Goal: Task Accomplishment & Management: Use online tool/utility

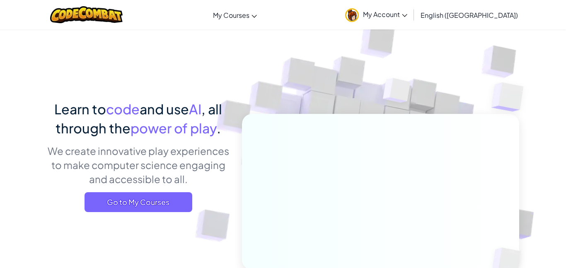
click at [162, 202] on span "Go to My Courses" at bounding box center [139, 202] width 108 height 20
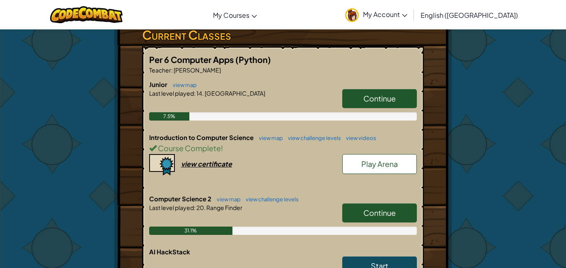
scroll to position [146, 0]
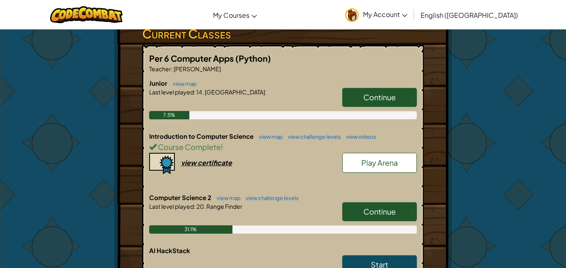
click at [345, 215] on link "Continue" at bounding box center [380, 211] width 75 height 19
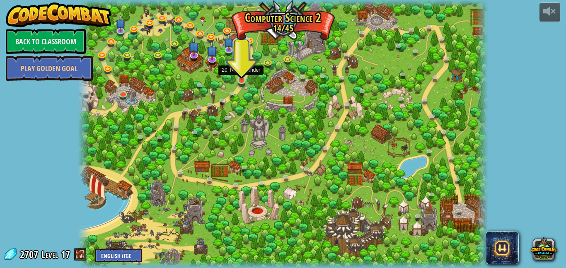
click at [243, 75] on img at bounding box center [242, 69] width 10 height 22
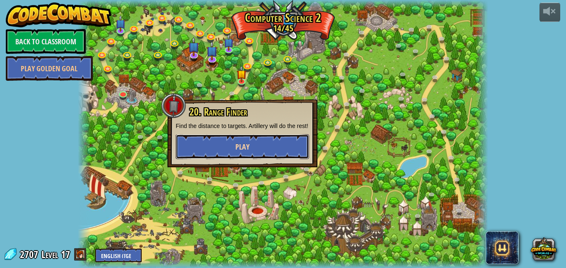
click at [243, 152] on span "Play" at bounding box center [243, 147] width 14 height 10
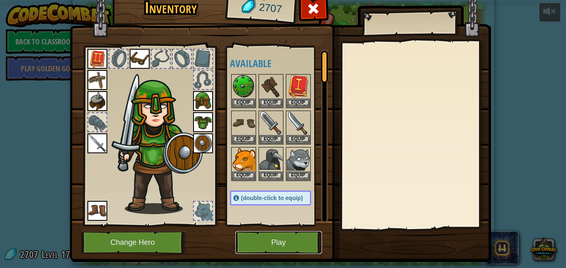
click at [257, 238] on button "Play" at bounding box center [279, 242] width 87 height 23
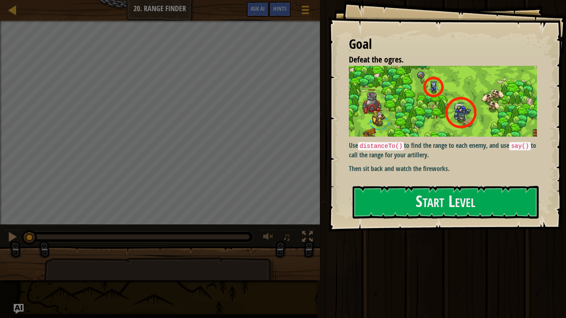
click at [433, 221] on div "Goal Defeat the ogres. Use distanceTo() to find the range to each enemy, and us…" at bounding box center [447, 116] width 238 height 232
click at [437, 190] on button "Start Level" at bounding box center [446, 202] width 186 height 33
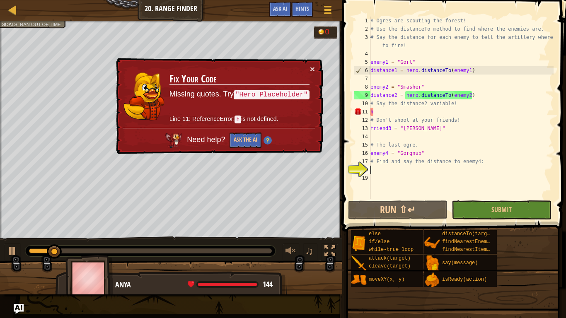
click at [390, 115] on div "# Ogres are scouting the forest! # Use the distanceTo method to find where the …" at bounding box center [461, 116] width 185 height 199
type textarea "h"
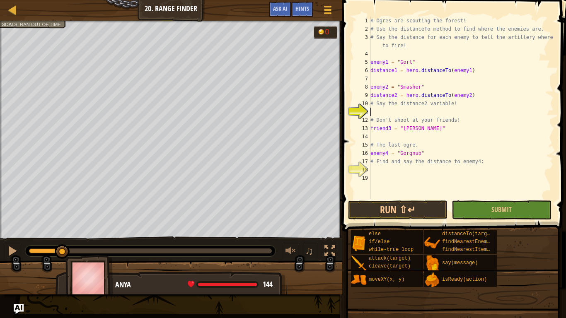
click at [378, 78] on div "# Ogres are scouting the forest! # Use the distanceTo method to find where the …" at bounding box center [461, 116] width 185 height 199
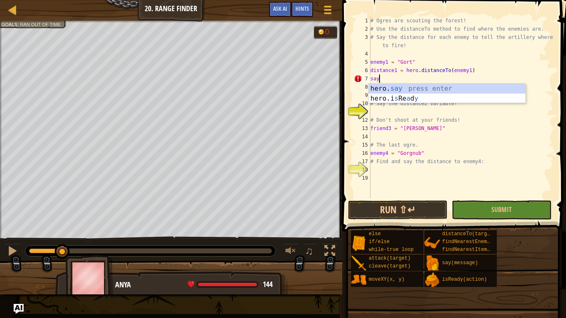
scroll to position [4, 1]
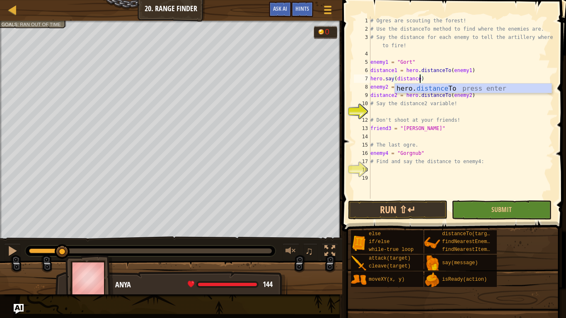
type textarea "hero.say(distance1)"
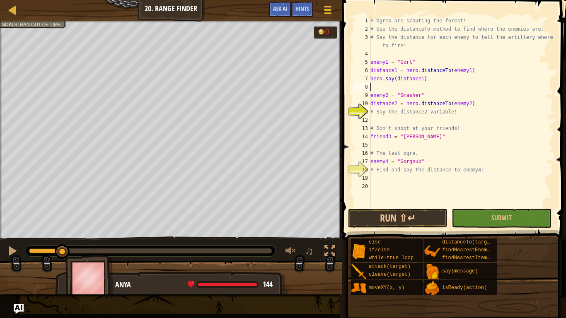
scroll to position [4, 0]
click at [374, 117] on div "# Ogres are scouting the forest! # Use the distanceTo method to find where the …" at bounding box center [461, 120] width 185 height 207
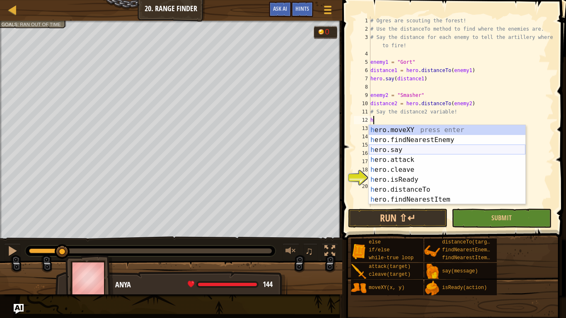
click at [423, 147] on div "h ero.moveXY press enter h ero.findNearestEnemy press enter h ero.say press ent…" at bounding box center [447, 175] width 157 height 100
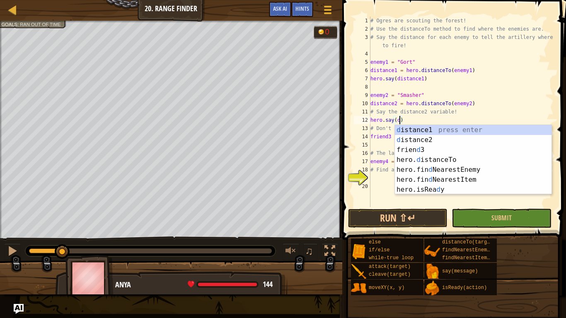
scroll to position [4, 5]
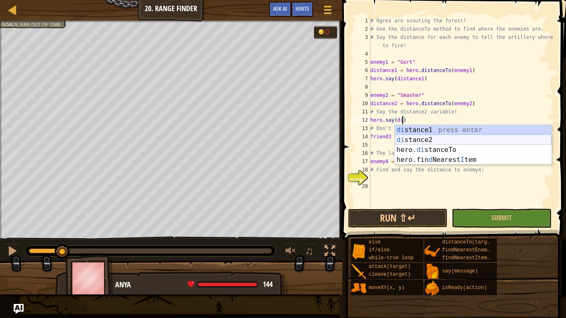
click at [450, 135] on div "di stance1 press enter di stance2 press enter hero. di stanceTo press enter her…" at bounding box center [473, 155] width 157 height 60
type textarea "hero.say(distance2)"
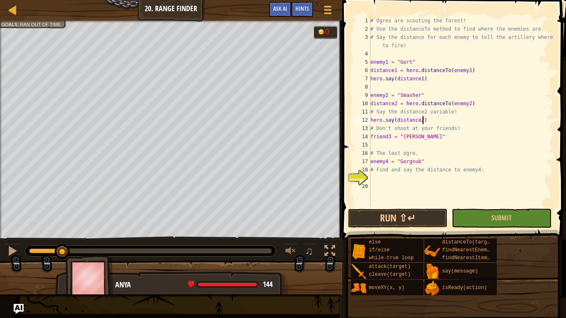
click at [390, 184] on div "# Ogres are scouting the forest! # Use the distanceTo method to find where the …" at bounding box center [461, 120] width 185 height 207
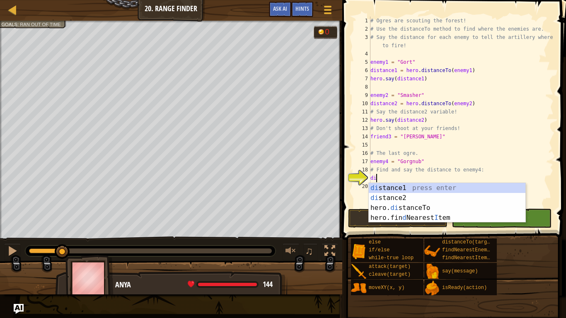
scroll to position [4, 0]
click at [438, 199] on div "di stance1 press enter di stance2 press enter hero. di stanceTo press enter her…" at bounding box center [447, 213] width 157 height 60
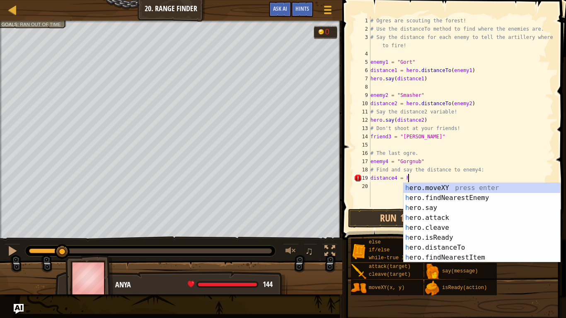
scroll to position [4, 5]
click at [478, 246] on div "h ero.moveXY press enter h ero.findNearestEnemy press enter h ero.say press ent…" at bounding box center [482, 233] width 157 height 100
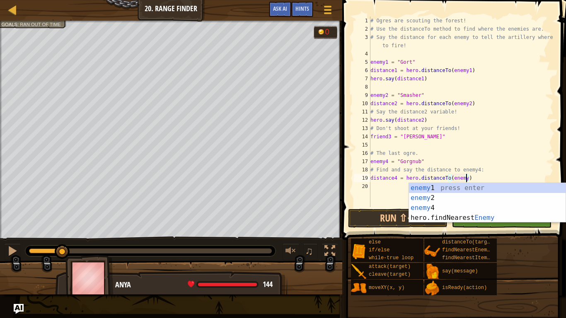
scroll to position [4, 14]
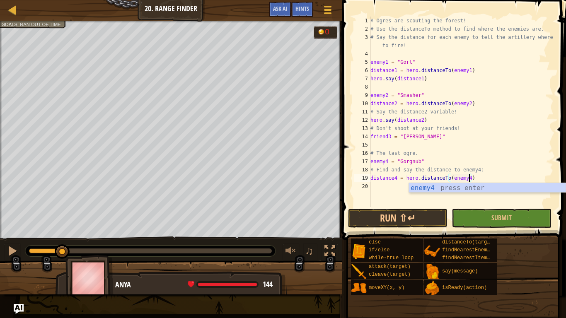
click at [526, 134] on div "# Ogres are scouting the forest! # Use the distanceTo method to find where the …" at bounding box center [461, 120] width 185 height 207
type textarea "friend3 = "[PERSON_NAME]""
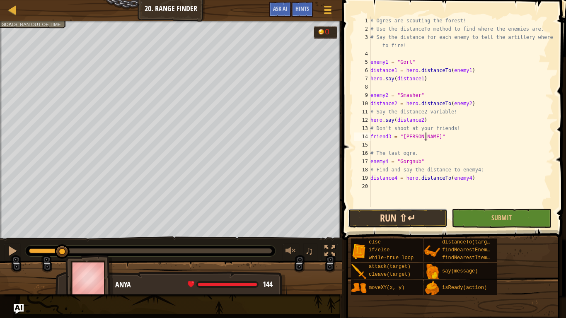
click at [418, 212] on button "Run ⇧↵" at bounding box center [398, 218] width 100 height 19
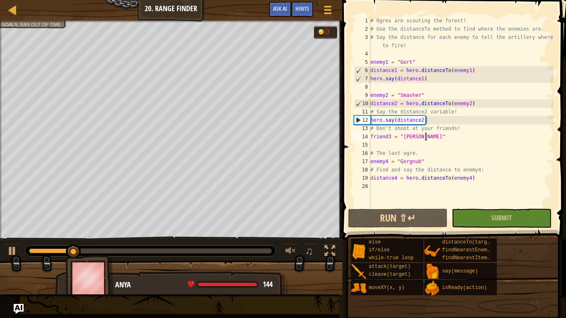
click at [377, 190] on div "# Ogres are scouting the forest! # Use the distanceTo method to find where the …" at bounding box center [461, 120] width 185 height 207
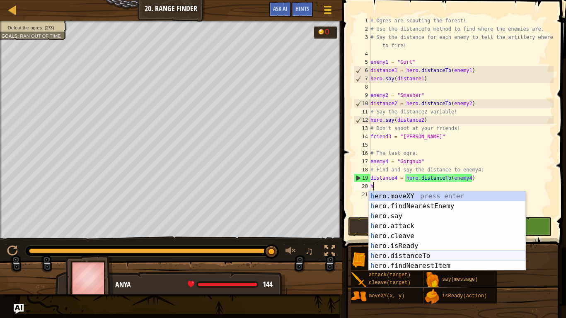
click at [436, 258] on div "h ero.moveXY press enter h ero.findNearestEnemy press enter h ero.say press ent…" at bounding box center [447, 242] width 157 height 100
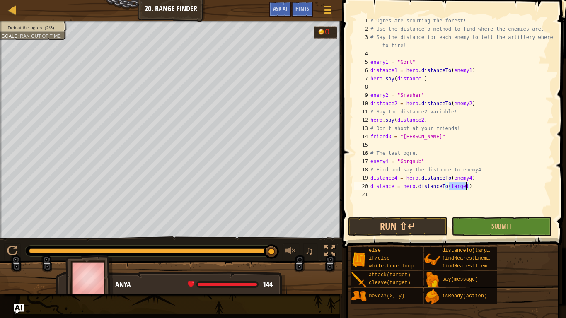
click at [474, 187] on div "# Ogres are scouting the forest! # Use the distanceTo method to find where the …" at bounding box center [461, 125] width 185 height 216
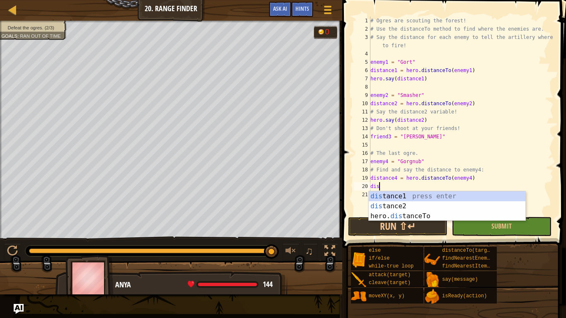
type textarea "d"
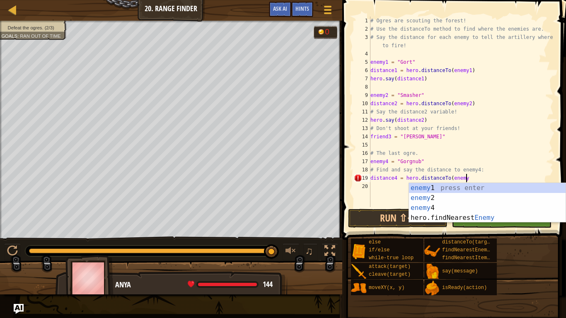
scroll to position [4, 13]
click at [491, 210] on div "enemy 1 press enter enemy 2 press enter enemy 4 press enter hero.findNearest En…" at bounding box center [487, 213] width 157 height 60
type textarea "distance4 = hero.distanceTo(enemy4"
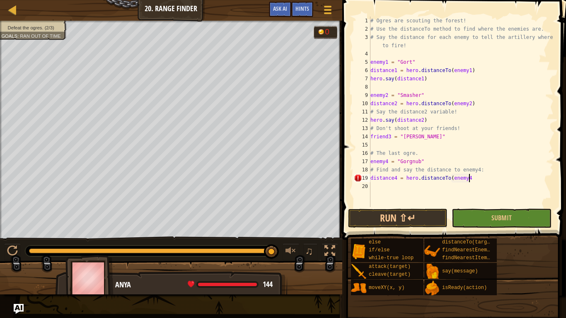
click at [377, 190] on div "# Ogres are scouting the forest! # Use the distanceTo method to find where the …" at bounding box center [461, 120] width 185 height 207
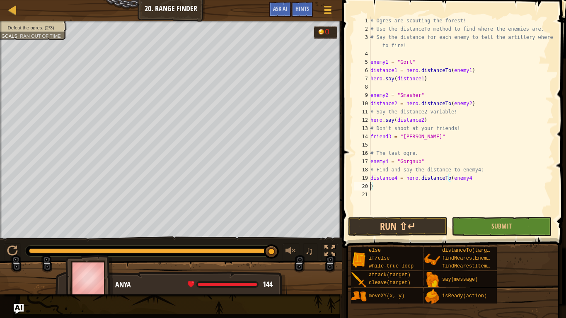
type textarea "distance4 = hero.distanceTo(enemy4)"
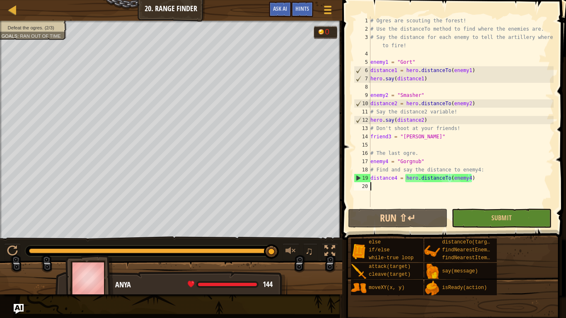
click at [370, 185] on div "20" at bounding box center [362, 186] width 17 height 8
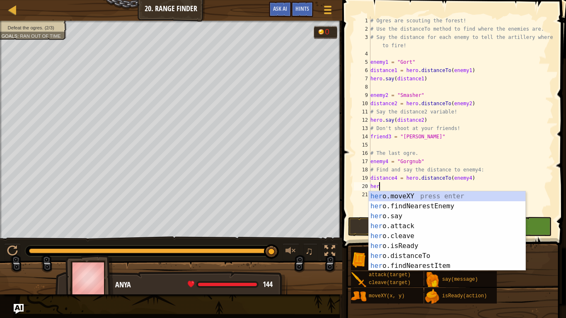
scroll to position [4, 1]
click at [401, 218] on div "her o.moveXY press enter her o.findNearestEnemy press enter her o.say press ent…" at bounding box center [447, 242] width 157 height 100
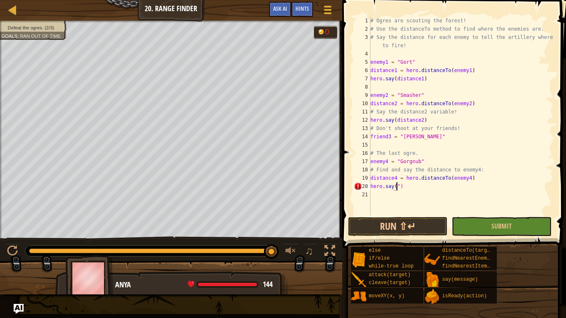
click at [399, 187] on div "# Ogres are scouting the forest! # Use the distanceTo method to find where the …" at bounding box center [461, 125] width 185 height 216
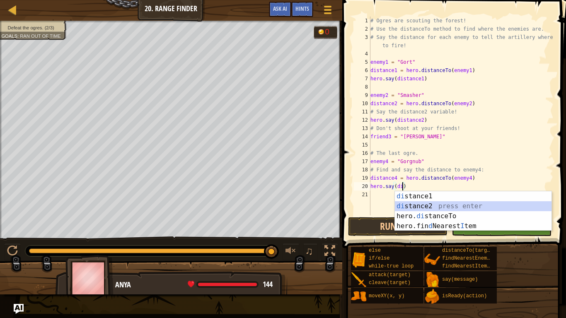
click at [445, 209] on div "di stance1 press enter di stance2 press enter hero. di stanceTo press enter her…" at bounding box center [473, 222] width 157 height 60
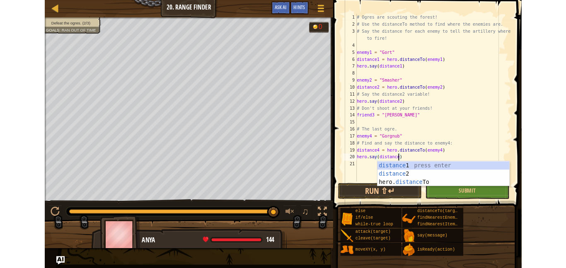
scroll to position [4, 7]
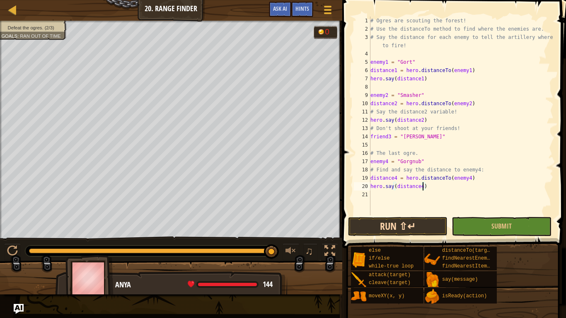
type textarea "hero.say(distance4)"
click at [404, 223] on button "Run ⇧↵" at bounding box center [398, 226] width 100 height 19
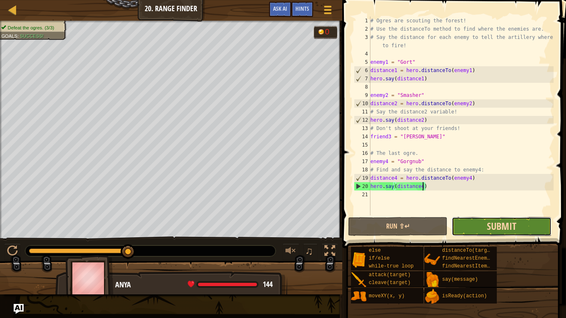
click at [491, 224] on span "Submit" at bounding box center [501, 226] width 29 height 13
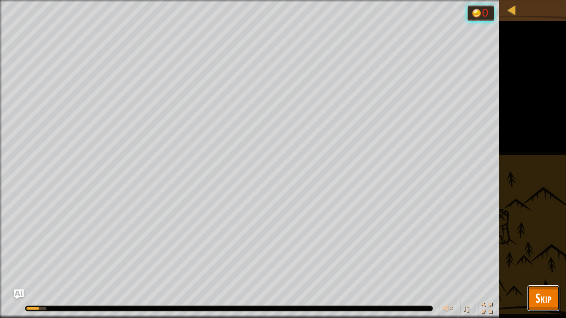
click at [546, 268] on span "Skip" at bounding box center [544, 298] width 16 height 17
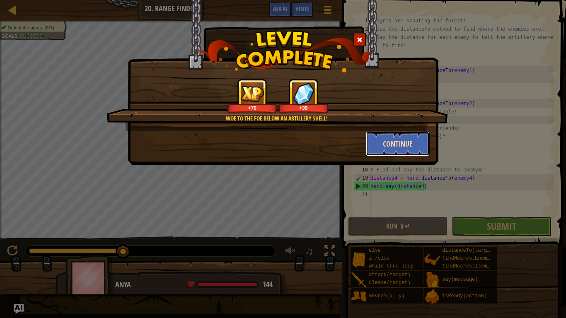
click at [411, 148] on button "Continue" at bounding box center [398, 143] width 64 height 25
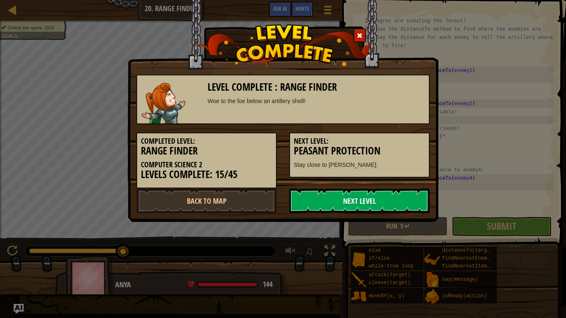
click at [404, 209] on link "Next Level" at bounding box center [359, 201] width 141 height 25
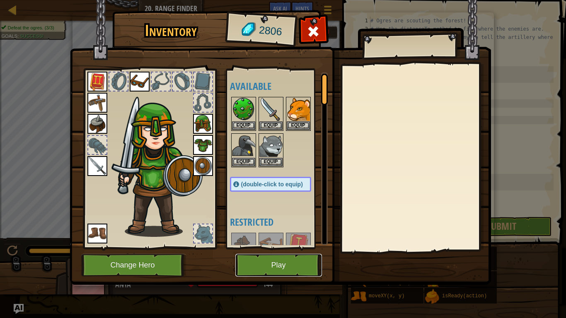
click at [267, 268] on button "Play" at bounding box center [279, 265] width 87 height 23
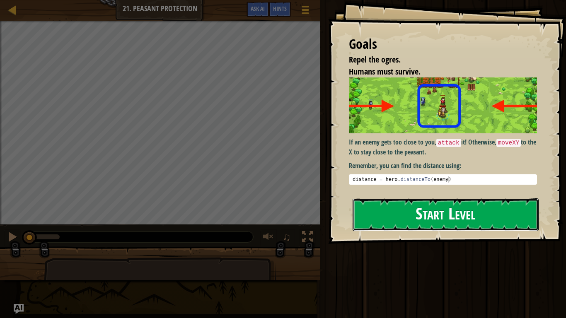
click at [403, 231] on button "Start Level" at bounding box center [446, 215] width 186 height 33
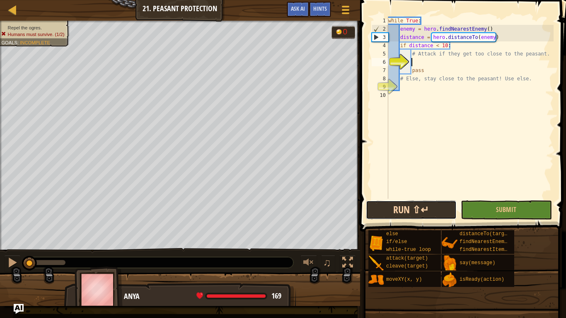
click at [392, 212] on button "Run ⇧↵" at bounding box center [411, 210] width 91 height 19
